Goal: Task Accomplishment & Management: Manage account settings

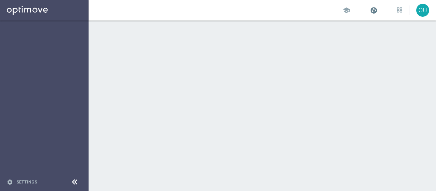
click at [373, 11] on span at bounding box center [373, 9] width 7 height 7
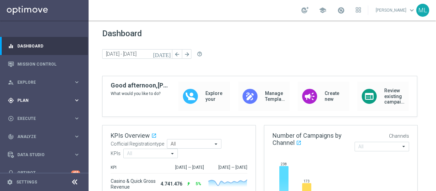
click at [27, 98] on span "Plan" at bounding box center [45, 100] width 56 height 4
click at [29, 116] on link "Target Groups" at bounding box center [44, 113] width 53 height 5
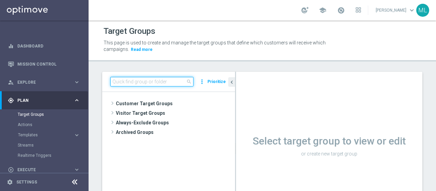
click at [158, 81] on input at bounding box center [151, 82] width 83 height 10
paste input "Diamond GDA 2PP Poker - GdC"
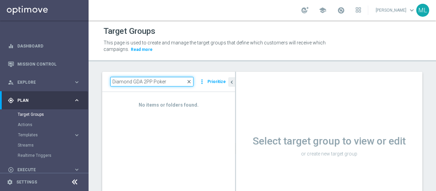
type input "Diamond GDA 2PP Poker"
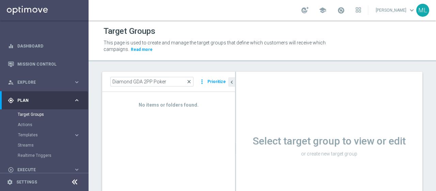
click at [190, 81] on span "close" at bounding box center [188, 81] width 5 height 5
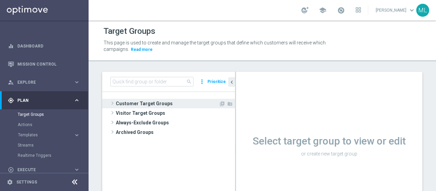
click at [111, 102] on span at bounding box center [112, 103] width 7 height 8
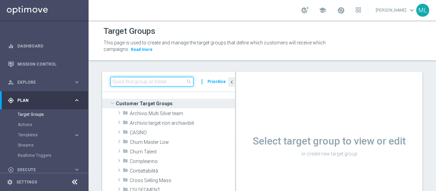
click at [146, 80] on input at bounding box center [151, 82] width 83 height 10
paste input "STAR GDA 2PP Pkr/GdC (NO Verticalisti Pkr e GdC)"
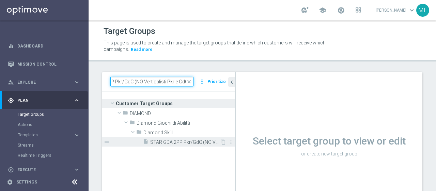
type input "STAR GDA 2PP Pkr/GdC (NO Verticalisti Pkr e GdC)"
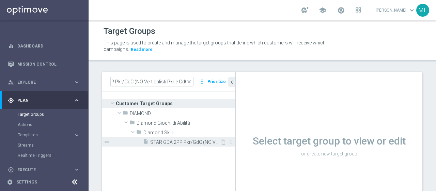
click at [173, 139] on span "STAR GDA 2PP Pkr/GdC (NO Verticalisti Pkr e GdC)" at bounding box center [185, 142] width 70 height 6
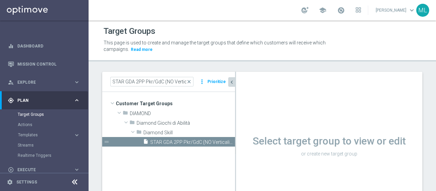
click at [232, 82] on icon "chevron_left" at bounding box center [232, 82] width 6 height 6
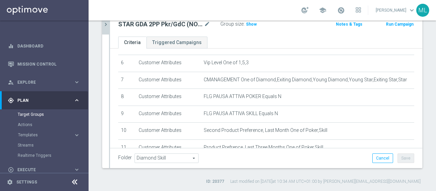
scroll to position [147, 0]
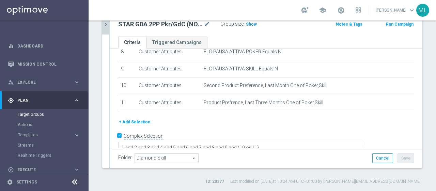
click at [247, 22] on span "Show" at bounding box center [251, 24] width 11 height 5
click at [133, 119] on button "+ Add Selection" at bounding box center [134, 121] width 33 height 7
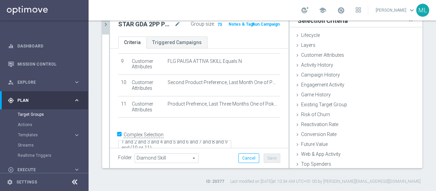
scroll to position [5, 0]
click at [217, 140] on textarea "1 and 2 and 3 and 4 and 5 and 6 and 7 and 8 and 9 and (10 or 11)" at bounding box center [174, 146] width 113 height 12
click at [295, 55] on icon at bounding box center [297, 54] width 5 height 5
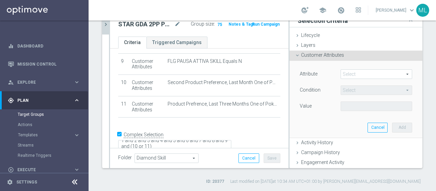
click at [345, 74] on span at bounding box center [376, 74] width 71 height 9
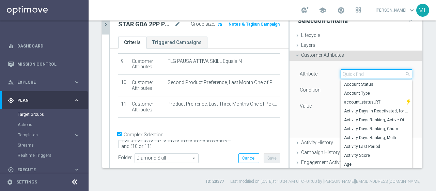
click at [345, 74] on input "search" at bounding box center [377, 74] width 72 height 10
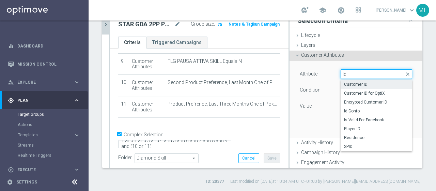
type input "id"
click at [351, 84] on span "Customer ID" at bounding box center [376, 83] width 65 height 5
type input "Customer ID"
type input "="
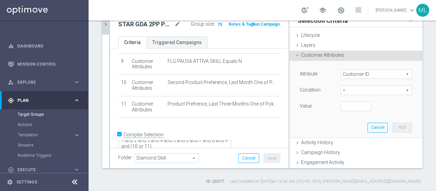
click at [347, 88] on span "=" at bounding box center [376, 90] width 71 height 9
click at [362, 76] on span "Customer ID" at bounding box center [376, 74] width 71 height 9
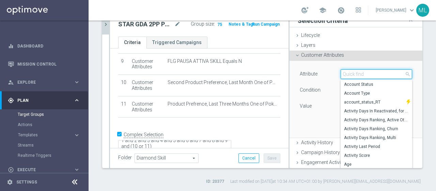
click at [362, 74] on input "search" at bounding box center [377, 74] width 72 height 10
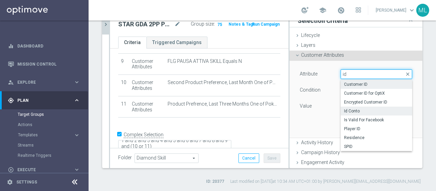
type input "id"
click at [348, 111] on span "Id Conto" at bounding box center [376, 110] width 65 height 5
type input "Id Conto"
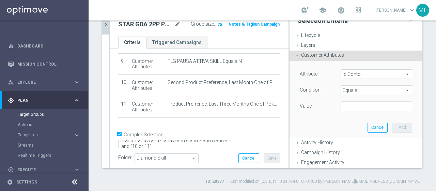
click at [348, 90] on span "Equals" at bounding box center [376, 90] width 71 height 9
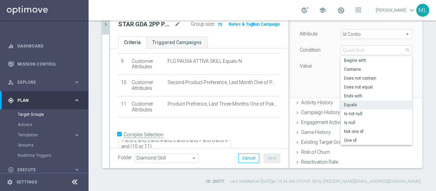
scroll to position [34, 0]
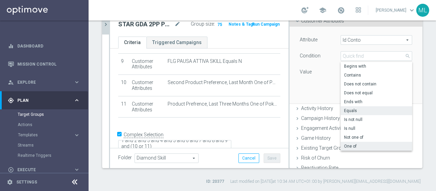
click at [346, 146] on span "One of" at bounding box center [376, 145] width 65 height 5
type input "One of"
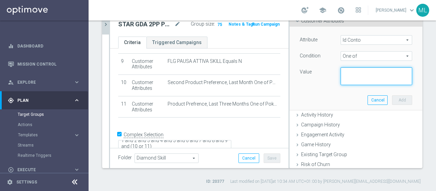
click at [347, 72] on textarea at bounding box center [377, 76] width 72 height 18
paste textarea "2405046 2413335 2581657 2881425 3204172 3253434 3994054 4026055 4901742 6142438…"
type textarea "2405046 2413335 2581657 2881425 3204172 3253434 3994054 4026055 4901742 6142438…"
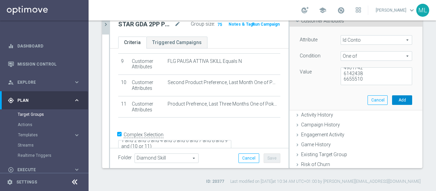
click at [392, 101] on button "Add" at bounding box center [402, 100] width 20 height 10
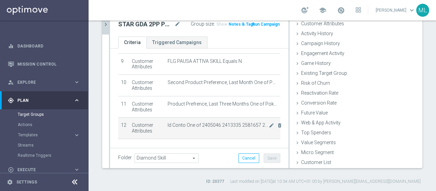
scroll to position [217, 0]
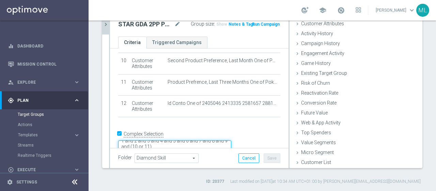
click at [221, 140] on textarea "1 and 2 and 3 and 4 and 5 and 6 and 7 and 8 and 9 and (10 or 11)" at bounding box center [174, 146] width 113 height 12
click at [170, 140] on textarea "1 and 2 and 3 and 4 and 5 and 6 and 7 and 8 and 9 and (10 or 11)) or 12" at bounding box center [174, 146] width 113 height 12
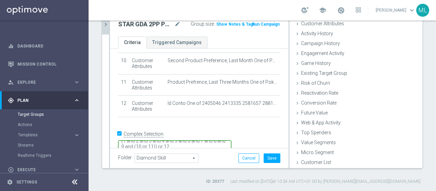
scroll to position [3, 0]
click at [217, 23] on span "Show" at bounding box center [221, 24] width 11 height 5
drag, startPoint x: 231, startPoint y: 136, endPoint x: 215, endPoint y: 136, distance: 16.0
click at [215, 141] on textarea "(1 and 2 and 3 and 4 and 5 and 6 and 7 and 8 and 9 and (10 or 11)) or 12" at bounding box center [174, 147] width 113 height 12
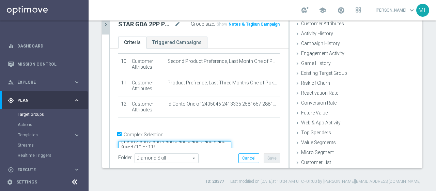
scroll to position [0, 0]
click at [171, 141] on textarea "(1 and 2 and 3 and 4 and 5 and 6 and 7 and 8 and 9 and (10 or 11)" at bounding box center [174, 147] width 113 height 12
click at [228, 141] on textarea "1 and 2 and 3 and 4 and 5 and 6 and 7 and 8 and 9 and (10 or 11)" at bounding box center [174, 147] width 113 height 12
click at [222, 140] on textarea "1 and 2 and 3 and 4 and 5 and 6 and 7 and 8 and 9 and (10 or 11)" at bounding box center [174, 146] width 113 height 12
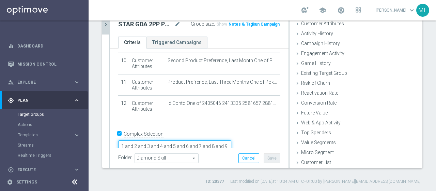
type textarea "1 and 2 and 3 and 4 and 5 and 6 and 7 and 8 and 9 and (10 or 11)"
click at [220, 145] on form "Complex Selection 1 and 2 and 3 and 4 and 5 and 6 and 7 and 8 and 9 and (10 or …" at bounding box center [199, 145] width 162 height 32
click at [215, 40] on ul "Criteria Triggered Campaigns" at bounding box center [199, 42] width 179 height 12
click at [106, 20] on div "school [PERSON_NAME] keyboard_arrow_down ML" at bounding box center [263, 10] width 348 height 20
click at [104, 23] on icon "chevron_right" at bounding box center [106, 24] width 6 height 6
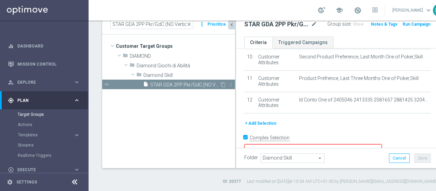
scroll to position [36, 0]
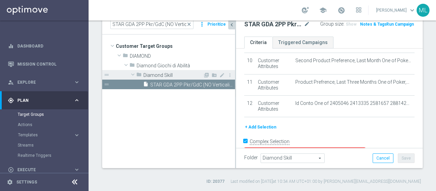
click at [161, 76] on span "Diamond Skill" at bounding box center [174, 75] width 60 height 6
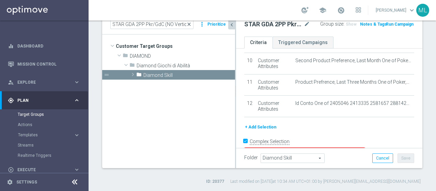
click at [190, 24] on span "close" at bounding box center [188, 23] width 5 height 5
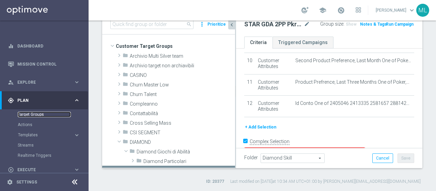
click at [26, 114] on link "Target Groups" at bounding box center [44, 113] width 53 height 5
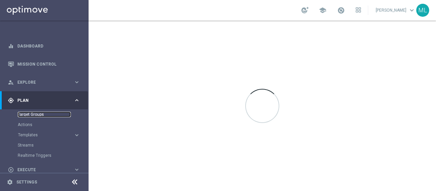
click at [32, 114] on link "Target Groups" at bounding box center [44, 113] width 53 height 5
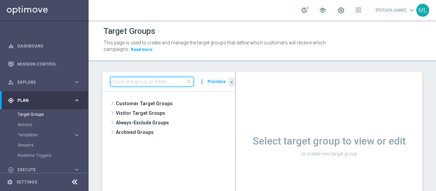
click at [150, 80] on input at bounding box center [151, 82] width 83 height 10
paste input "2405046 2413335 2581657 2881425 3204172 3253434 3994054 4026055 4901742 6142438…"
type input "2405046 2413335 2581657 2881425 3204172 3253434 3994054 4026055 4901742 6142438…"
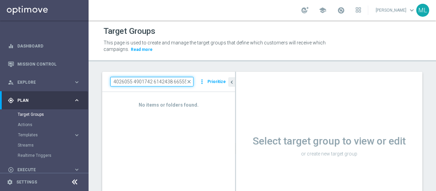
click at [153, 82] on input "2405046 2413335 2581657 2881425 3204172 3253434 3994054 4026055 4901742 6142438…" at bounding box center [151, 82] width 83 height 10
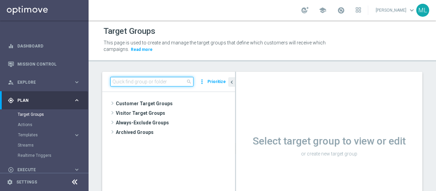
paste input "STAR GDA 2PP Pkr/GdC (NO Verticalisti Pkr e GdC)"
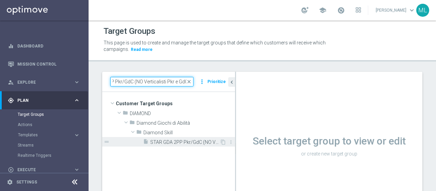
type input "STAR GDA 2PP Pkr/GdC (NO Verticalisti Pkr e GdC)"
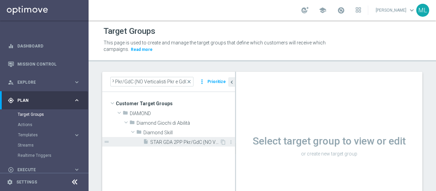
click at [176, 139] on span "STAR GDA 2PP Pkr/GdC (NO Verticalisti Pkr e GdC)" at bounding box center [185, 142] width 70 height 6
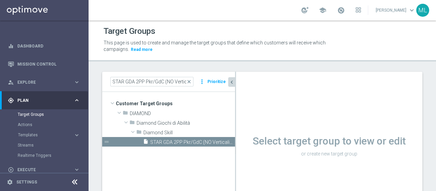
click at [232, 81] on icon "chevron_left" at bounding box center [232, 82] width 6 height 6
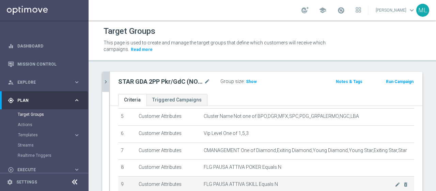
scroll to position [147, 0]
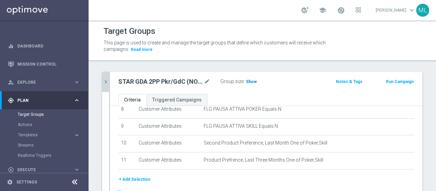
click at [250, 81] on span "Show" at bounding box center [251, 81] width 11 height 5
click at [249, 81] on span "75" at bounding box center [249, 82] width 6 height 6
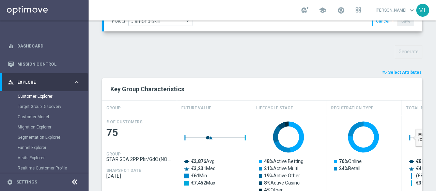
scroll to position [239, 0]
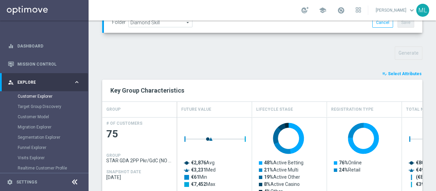
click at [401, 70] on button "playlist_add_check Select Attributes" at bounding box center [402, 73] width 41 height 7
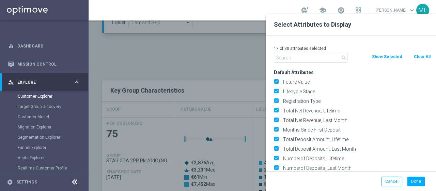
click at [295, 57] on input "text" at bounding box center [311, 58] width 74 height 10
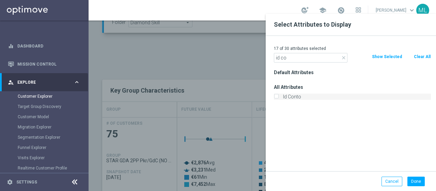
type input "id co"
click at [275, 96] on input "Id Conto" at bounding box center [276, 97] width 4 height 4
checkbox input "true"
drag, startPoint x: 288, startPoint y: 60, endPoint x: 264, endPoint y: 59, distance: 24.2
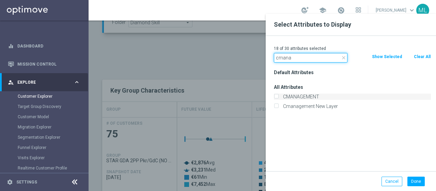
type input "cmana"
click at [277, 97] on input "CMANAGEMENT" at bounding box center [276, 97] width 4 height 4
checkbox input "true"
drag, startPoint x: 296, startPoint y: 60, endPoint x: 268, endPoint y: 62, distance: 27.7
click at [268, 62] on div "19 of 30 attributes selected close cmana Clear All Show Selected Default Attrib…" at bounding box center [351, 103] width 170 height 135
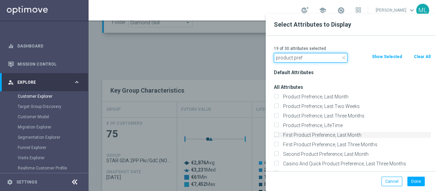
type input "product pref"
click at [276, 134] on input "First Product Preference, Last Month" at bounding box center [276, 135] width 4 height 4
checkbox input "true"
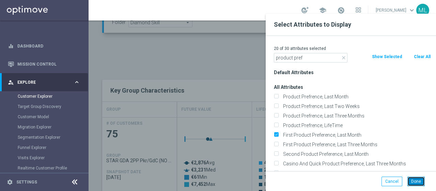
click at [418, 180] on button "Done" at bounding box center [416, 181] width 17 height 10
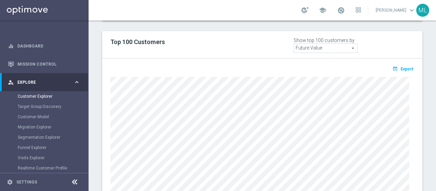
scroll to position [388, 0]
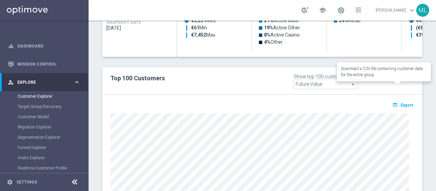
click at [402, 103] on span "Export" at bounding box center [407, 105] width 13 height 5
